Goal: Task Accomplishment & Management: Complete application form

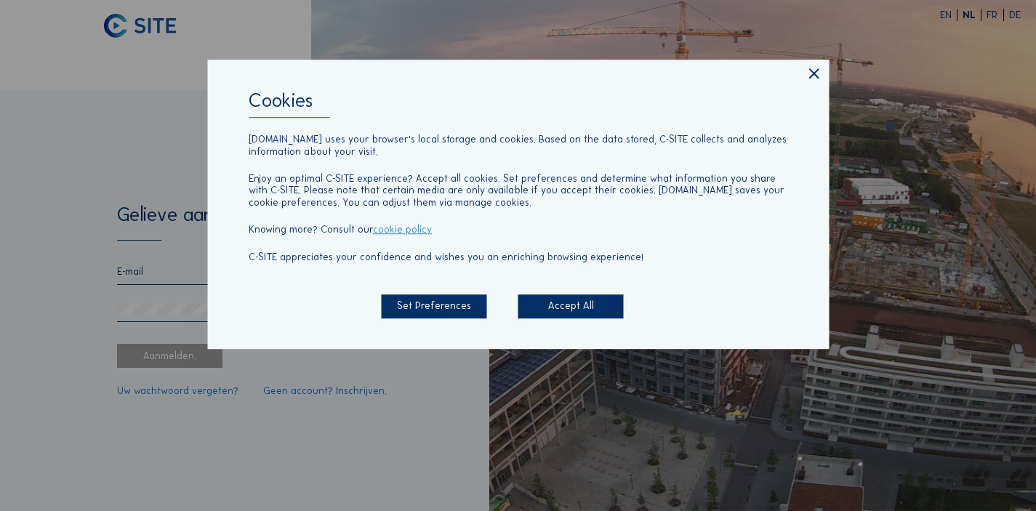
click at [571, 316] on div "Accept All" at bounding box center [570, 306] width 105 height 24
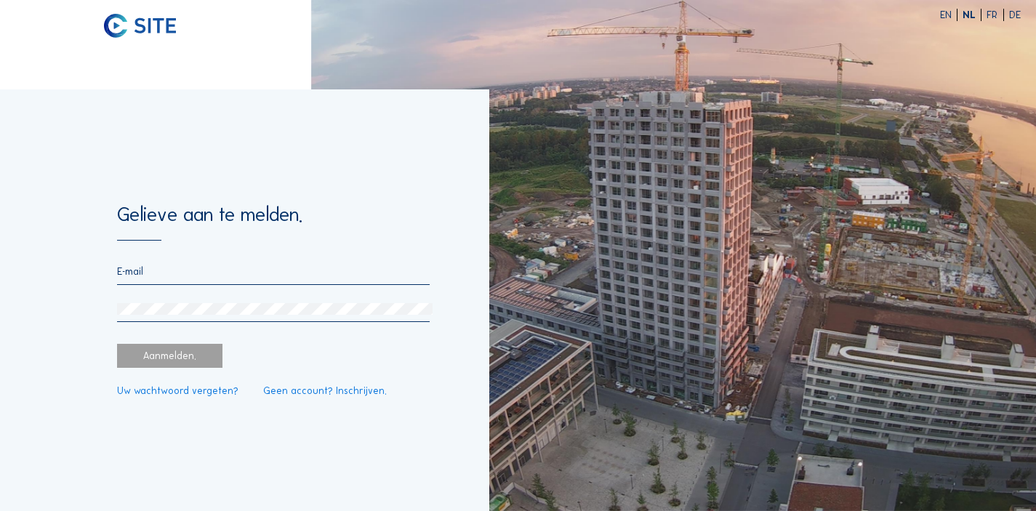
click at [280, 390] on link "Geen account? Inschrijven." at bounding box center [325, 391] width 124 height 10
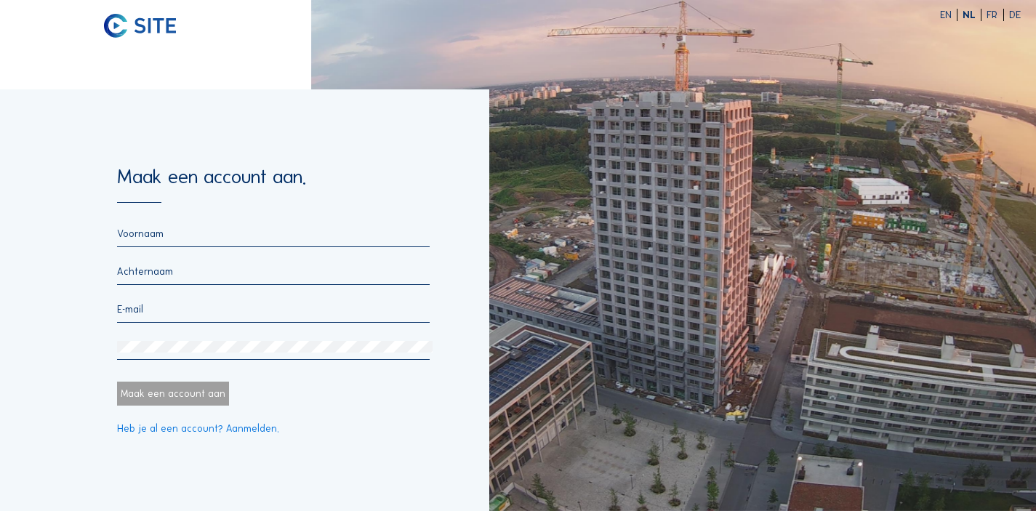
click at [181, 239] on input "text" at bounding box center [273, 234] width 313 height 12
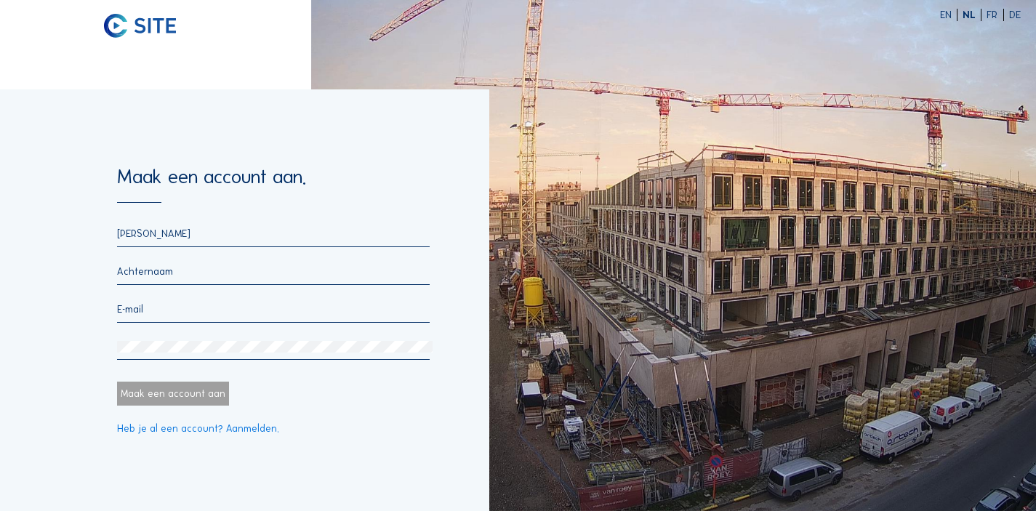
type input "Glenn"
type input "Vermeersch"
type input "G"
type input "gv@mgrealestate.eu"
click at [178, 358] on div at bounding box center [273, 351] width 313 height 20
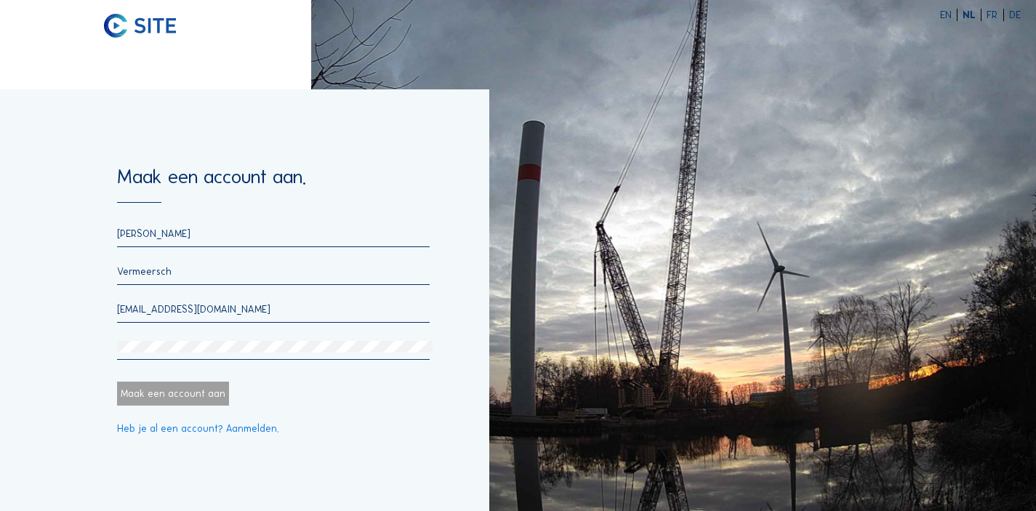
click at [181, 352] on div at bounding box center [273, 351] width 313 height 20
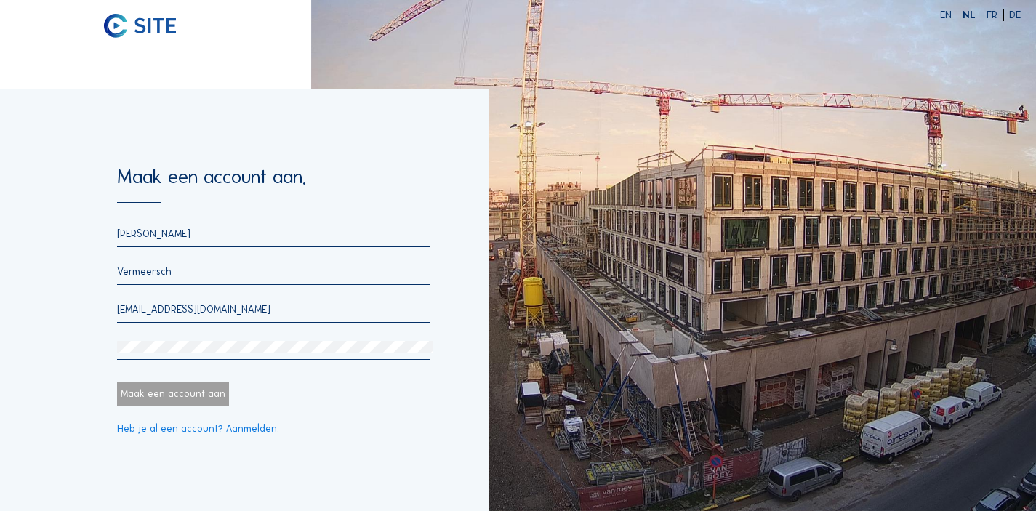
click at [0, 292] on html "EN NL FR DE Maak een account aan. Glenn Vermeersch gv@mgrealestate.eu Maak een …" at bounding box center [518, 255] width 1036 height 511
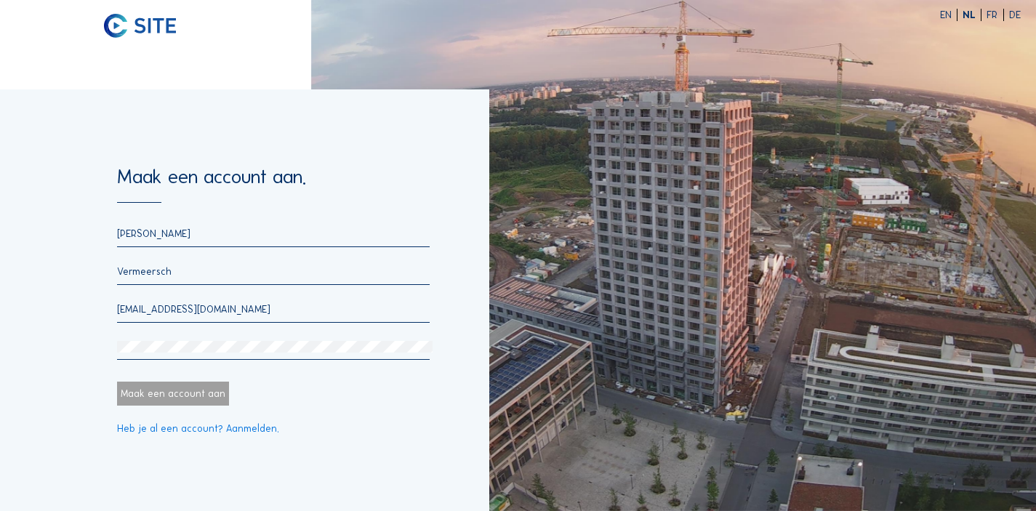
click at [196, 397] on div "Maak een account aan" at bounding box center [173, 394] width 112 height 24
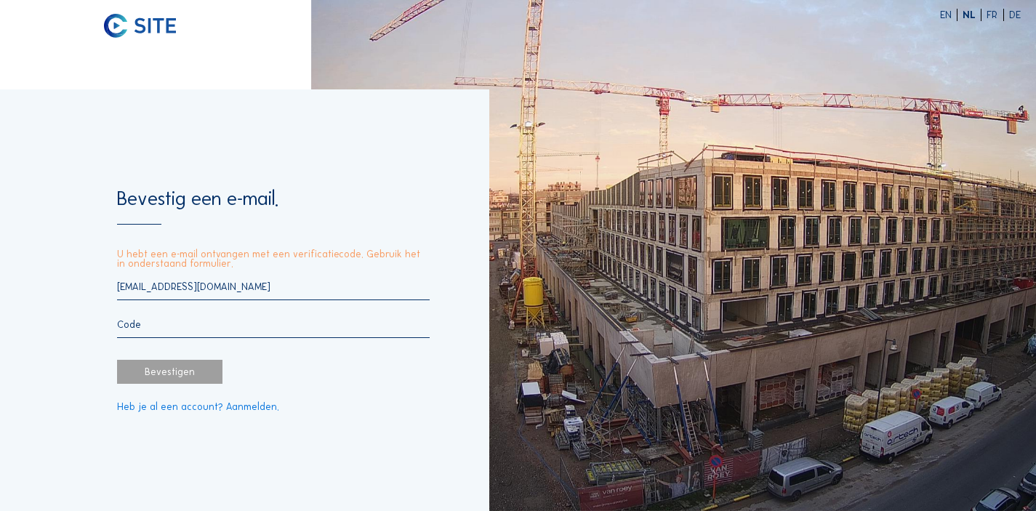
click at [248, 331] on div at bounding box center [273, 328] width 313 height 20
click at [154, 313] on div "gv@mgrealestate.eu" at bounding box center [273, 309] width 313 height 57
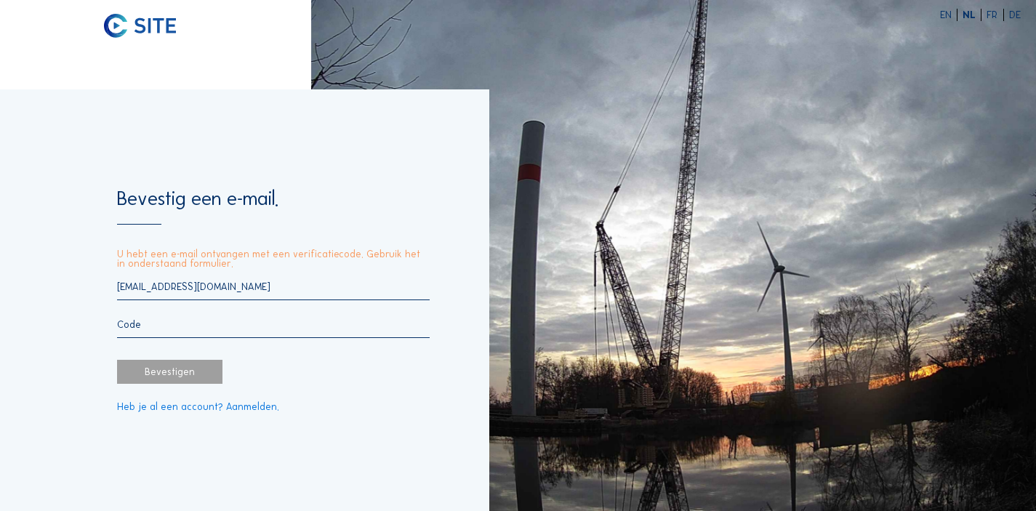
click at [149, 320] on input "text" at bounding box center [273, 324] width 313 height 12
paste input "020151"
type input "020151"
click at [140, 373] on div "Bevestigen" at bounding box center [169, 372] width 105 height 24
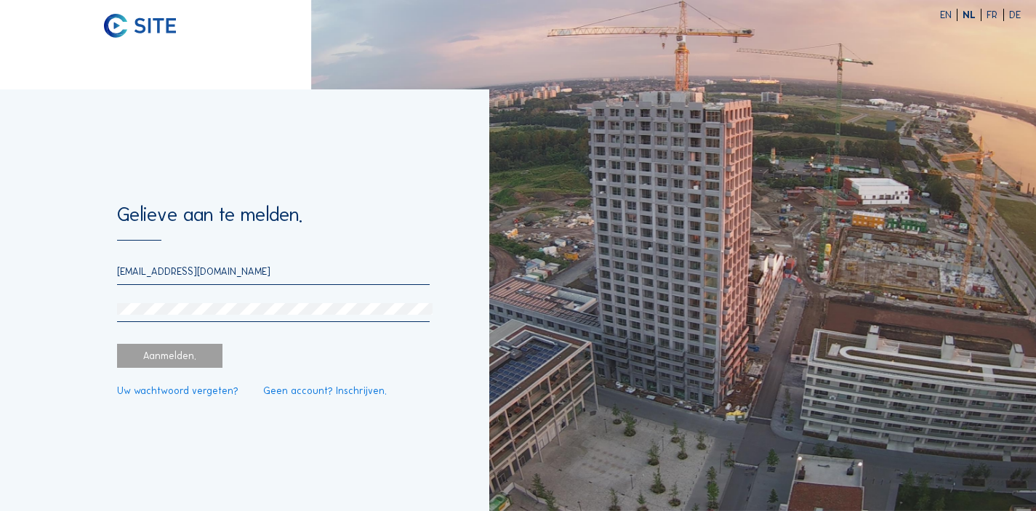
click at [209, 301] on div "gv@mgrealestate.eu" at bounding box center [273, 293] width 313 height 57
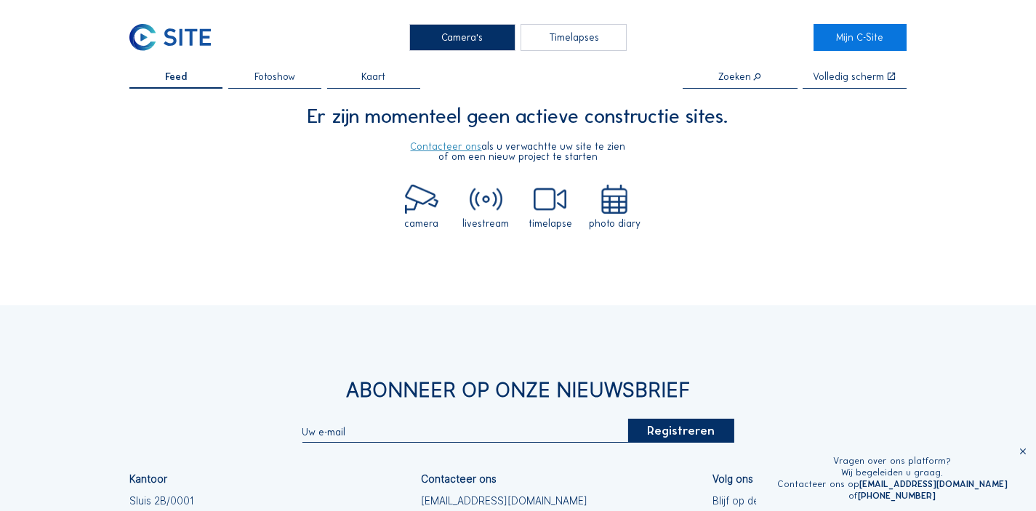
click at [289, 76] on span "Fotoshow" at bounding box center [274, 77] width 41 height 10
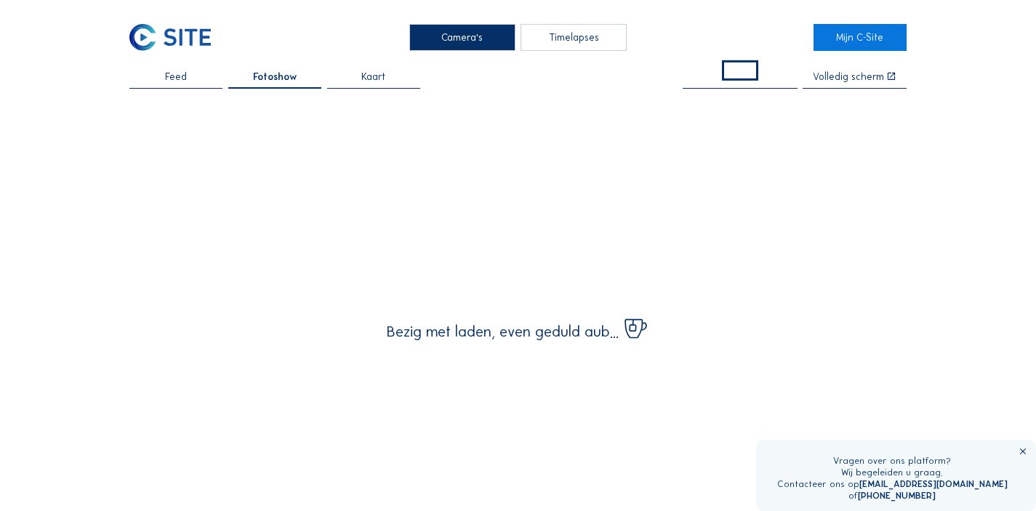
click at [369, 75] on span "Kaart" at bounding box center [373, 77] width 24 height 10
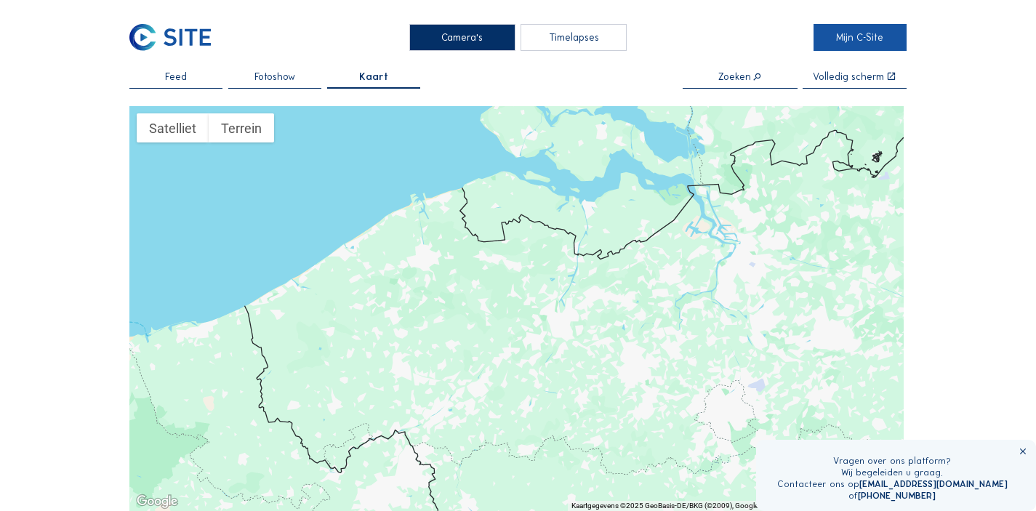
click at [881, 38] on link "Mijn C-Site" at bounding box center [859, 38] width 93 height 28
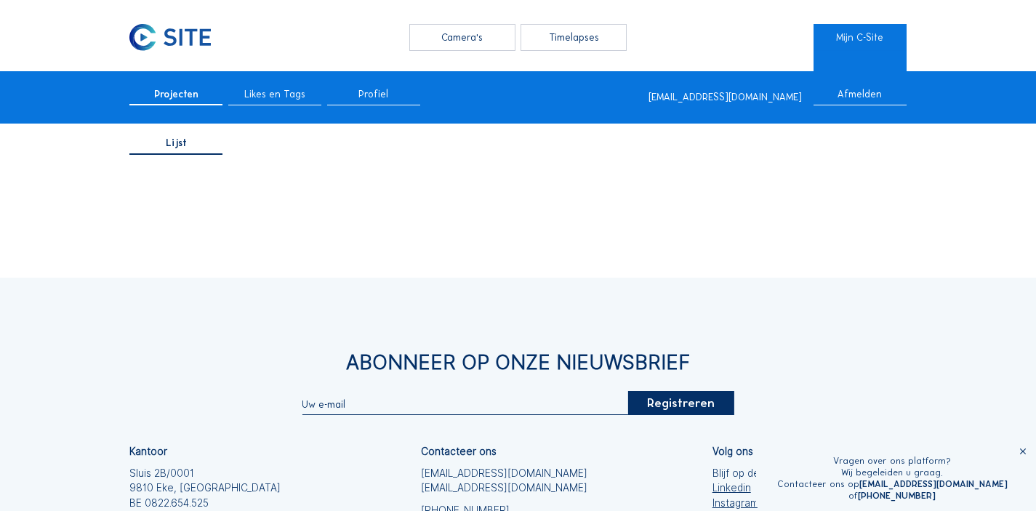
click at [401, 94] on div "Profiel" at bounding box center [373, 97] width 93 height 17
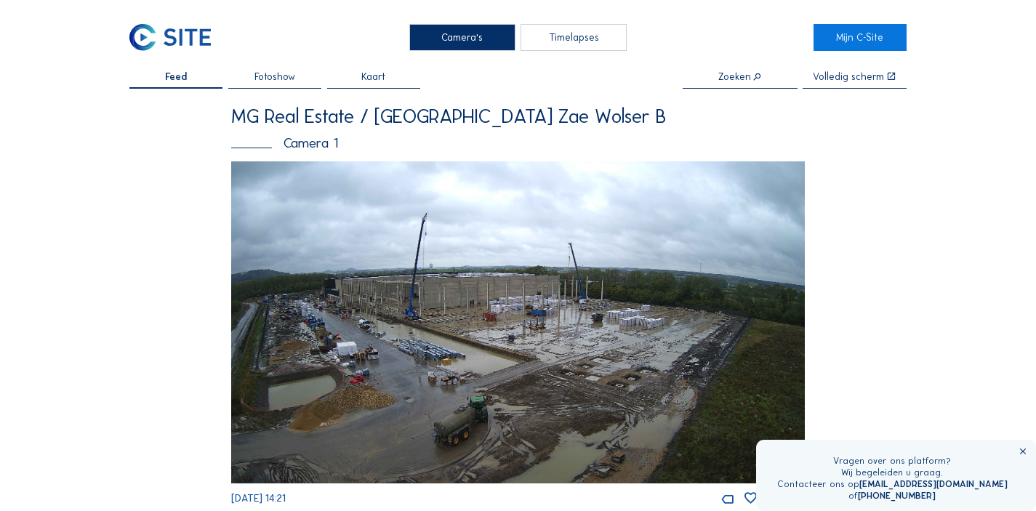
click at [423, 333] on img at bounding box center [517, 322] width 573 height 322
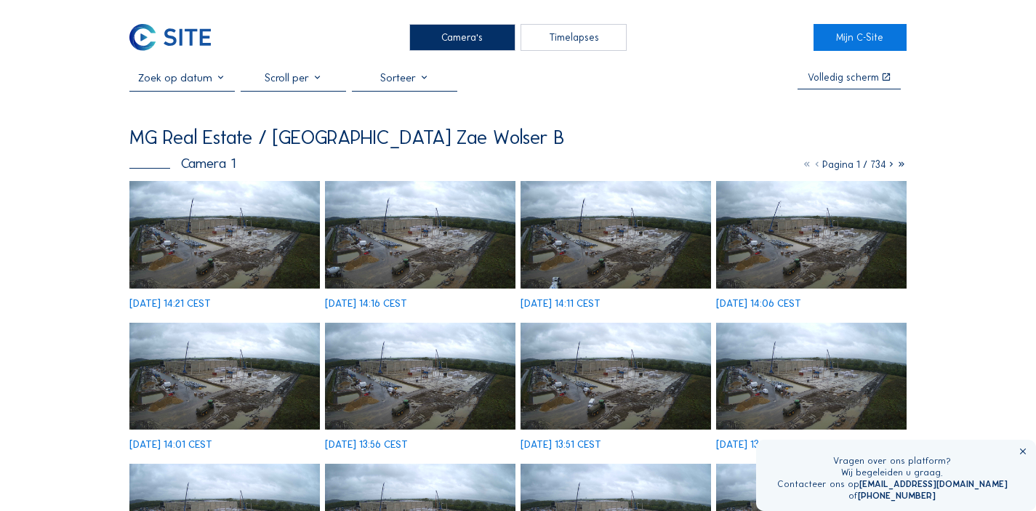
click at [214, 253] on img at bounding box center [224, 234] width 190 height 107
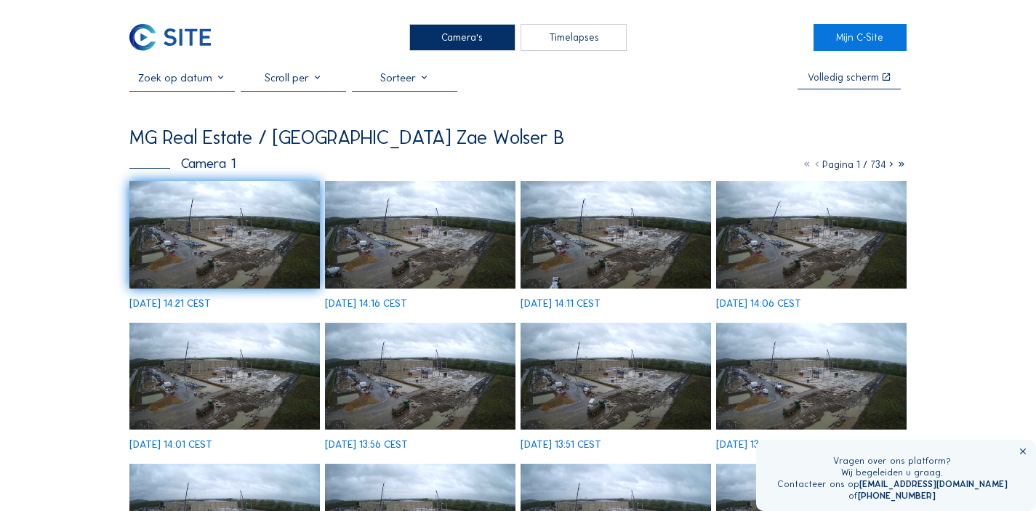
click at [891, 165] on icon at bounding box center [891, 164] width 10 height 12
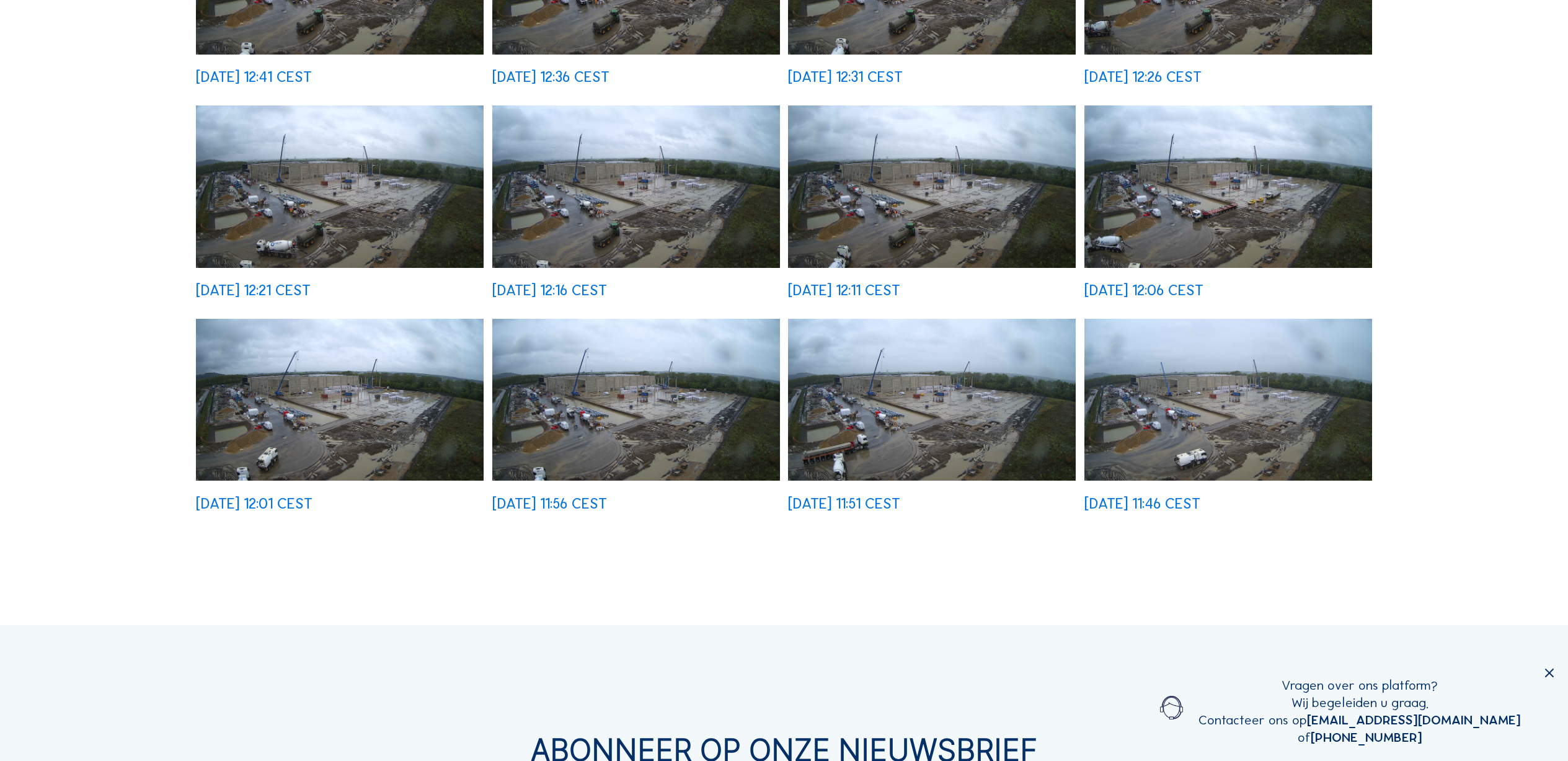
scroll to position [597, 0]
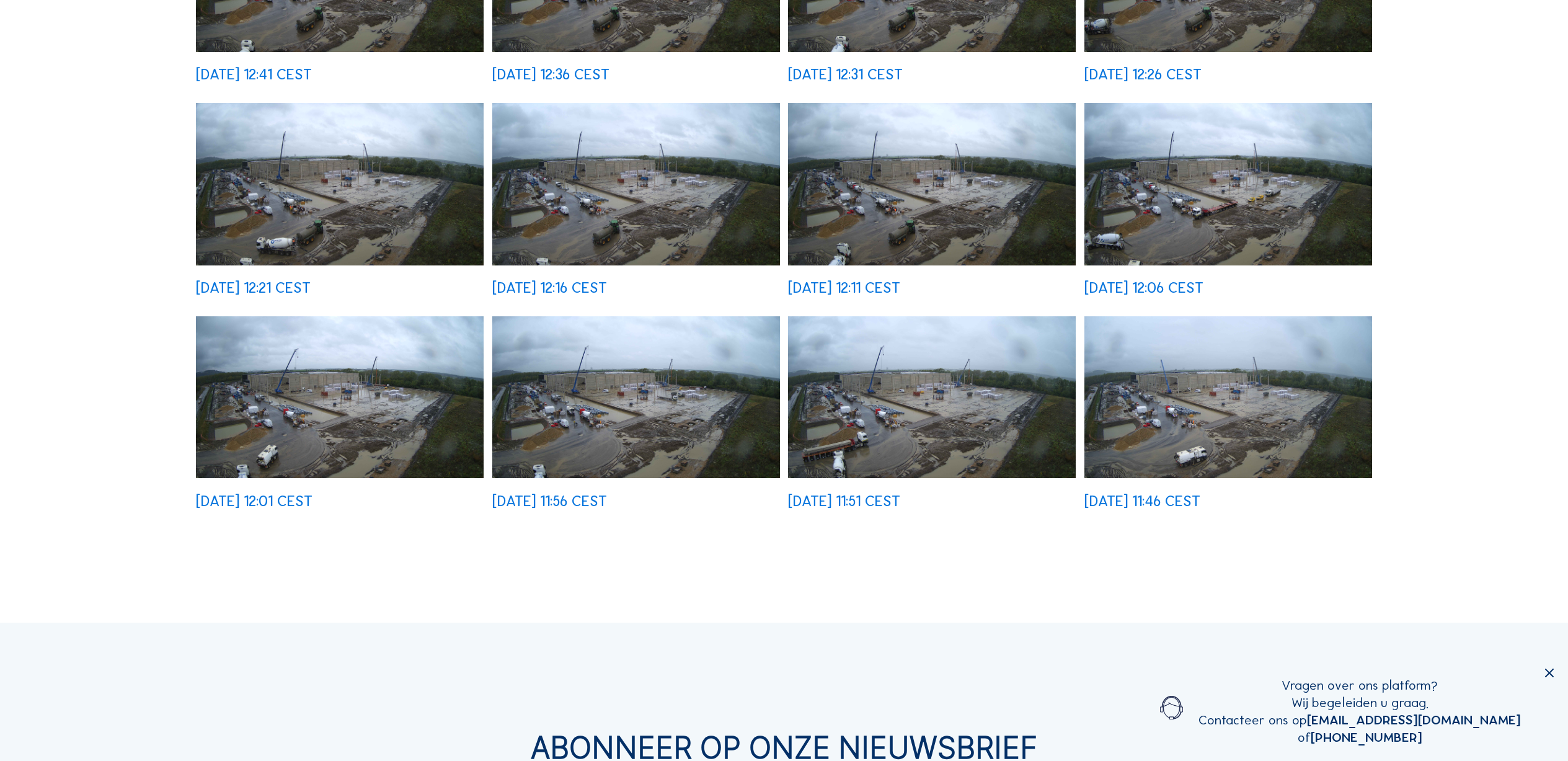
click at [883, 430] on img at bounding box center [1228, 398] width 287 height 162
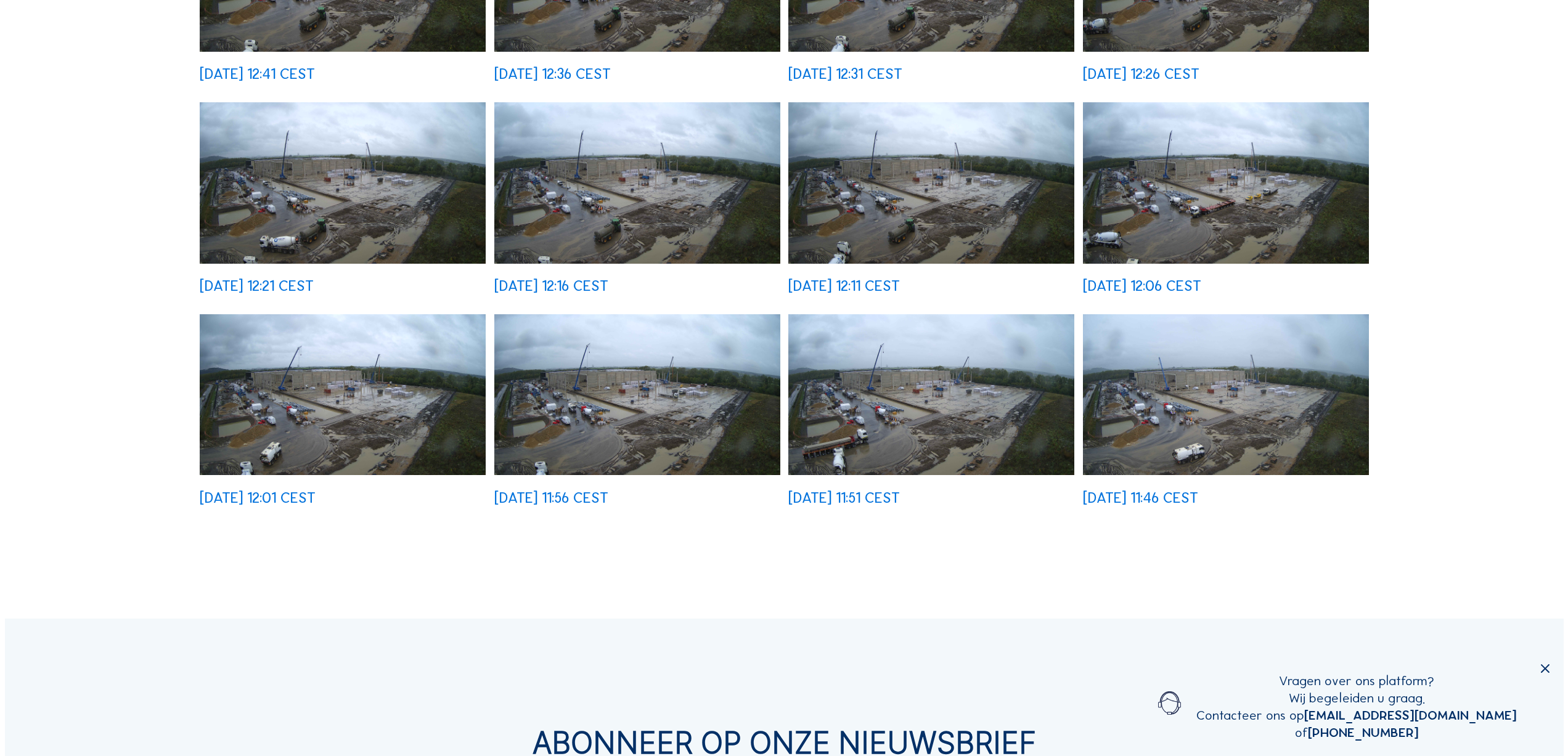
scroll to position [592, 0]
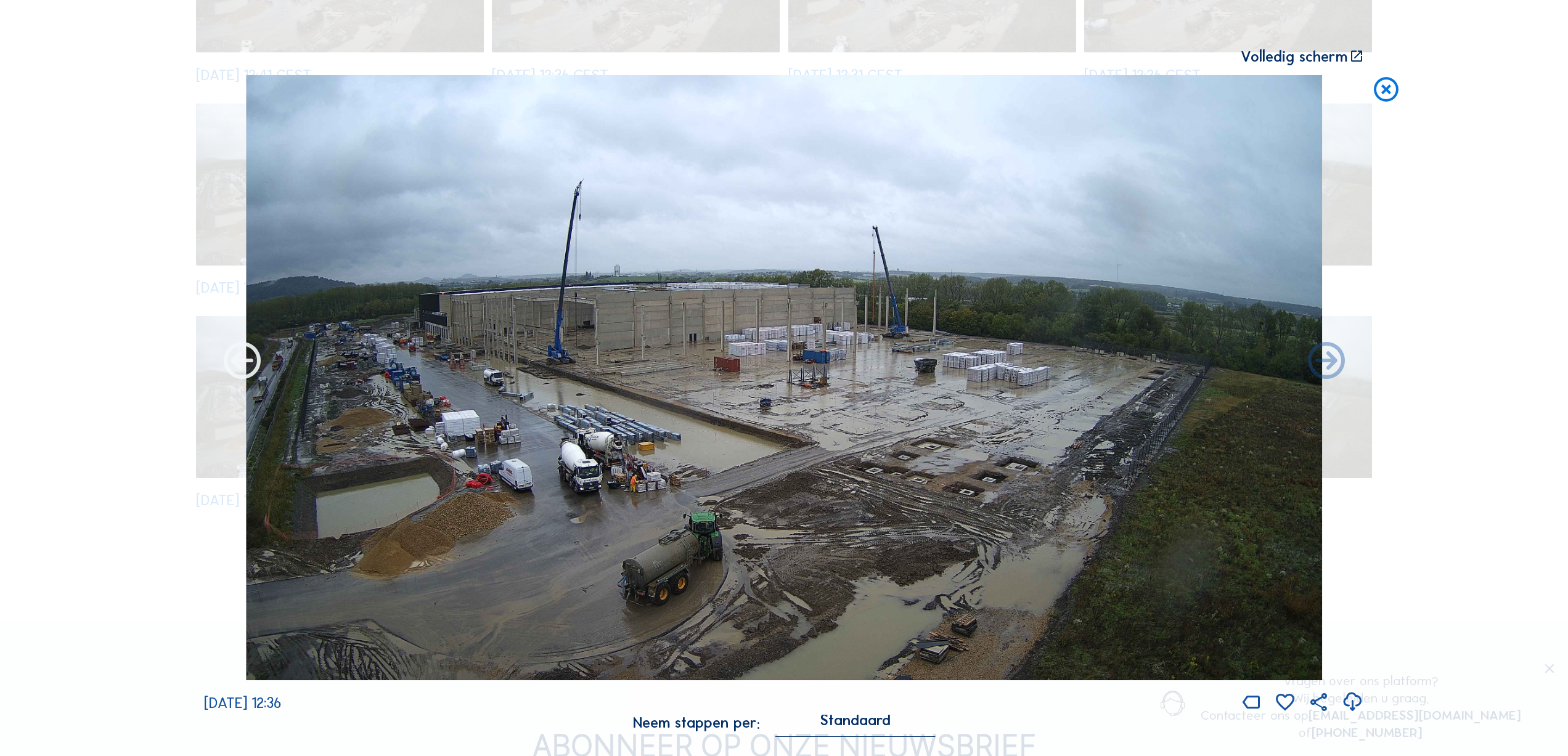
click at [245, 371] on icon at bounding box center [243, 362] width 44 height 45
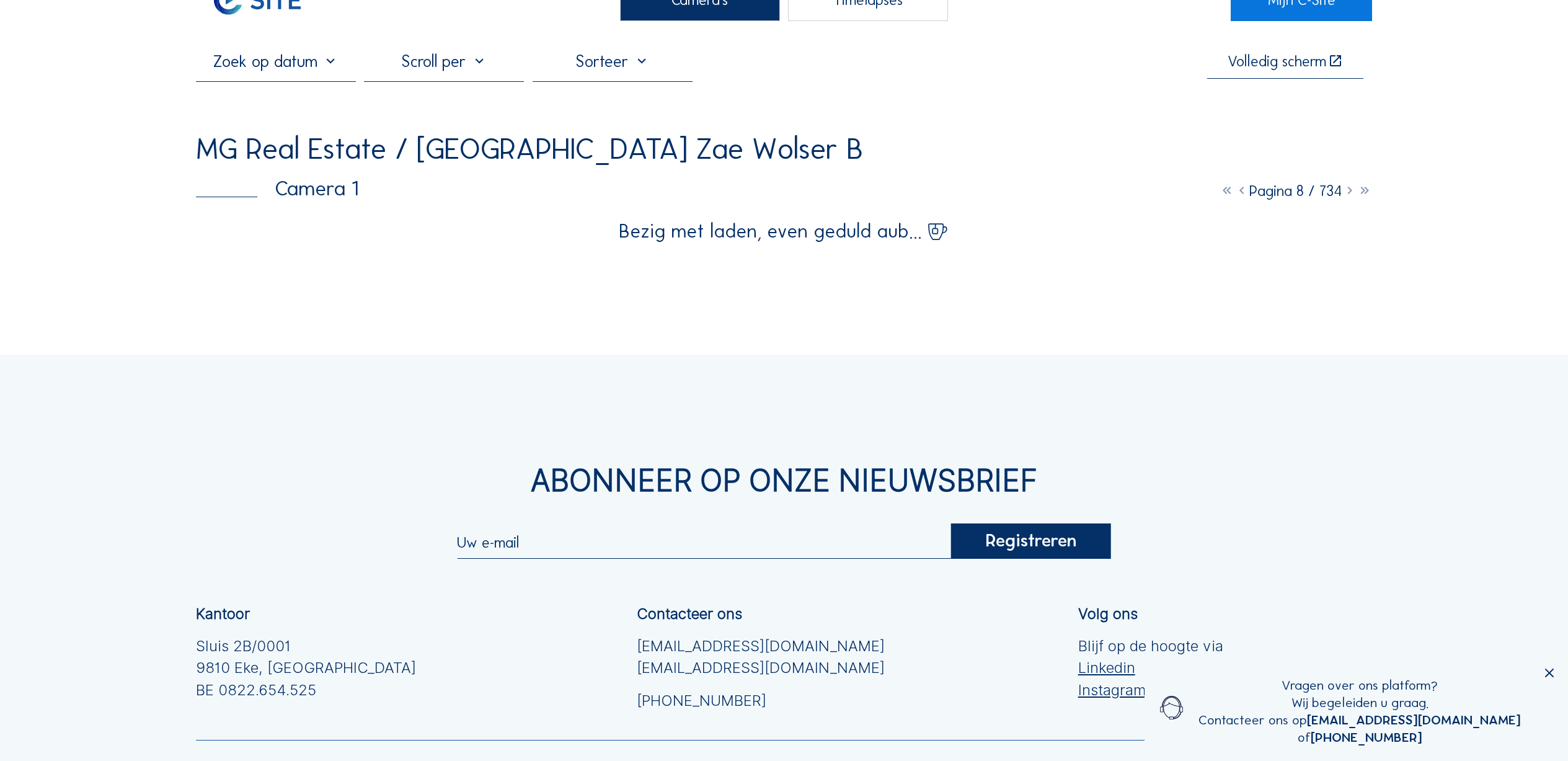
scroll to position [0, 0]
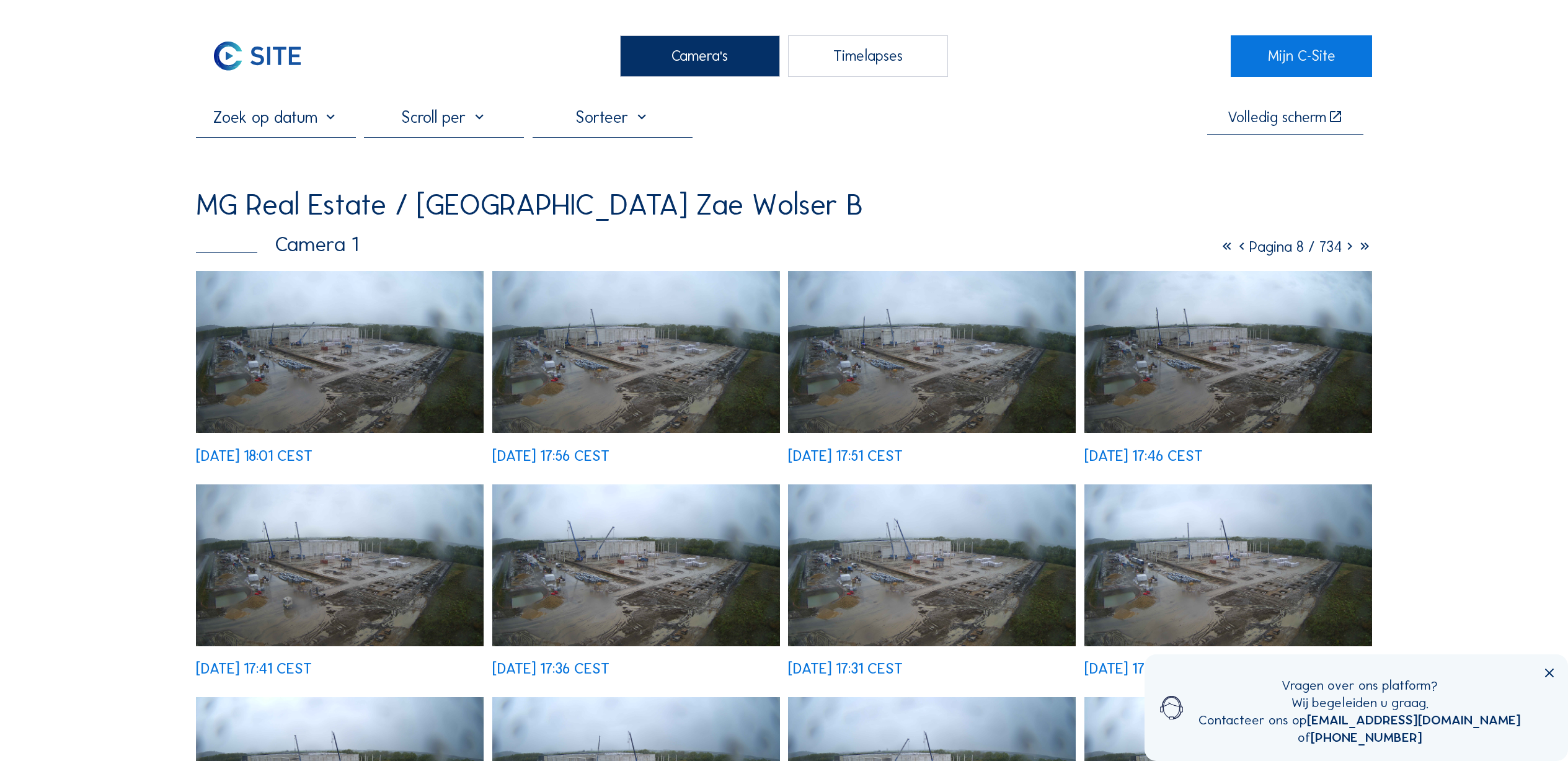
click at [846, 76] on div "Timelapses" at bounding box center [868, 55] width 160 height 42
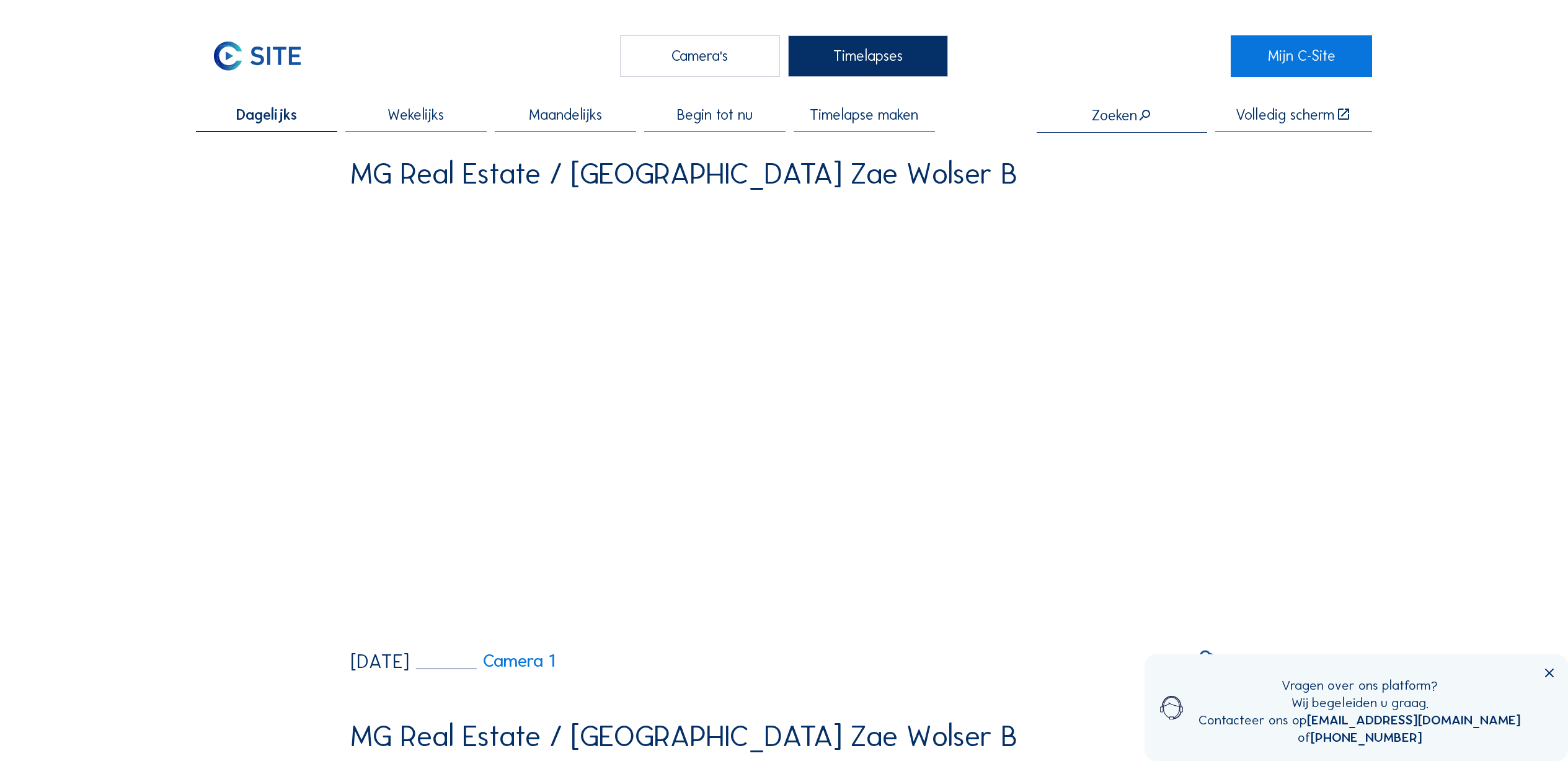
click at [737, 66] on div "Camera's" at bounding box center [700, 55] width 160 height 42
